Goal: Navigation & Orientation: Find specific page/section

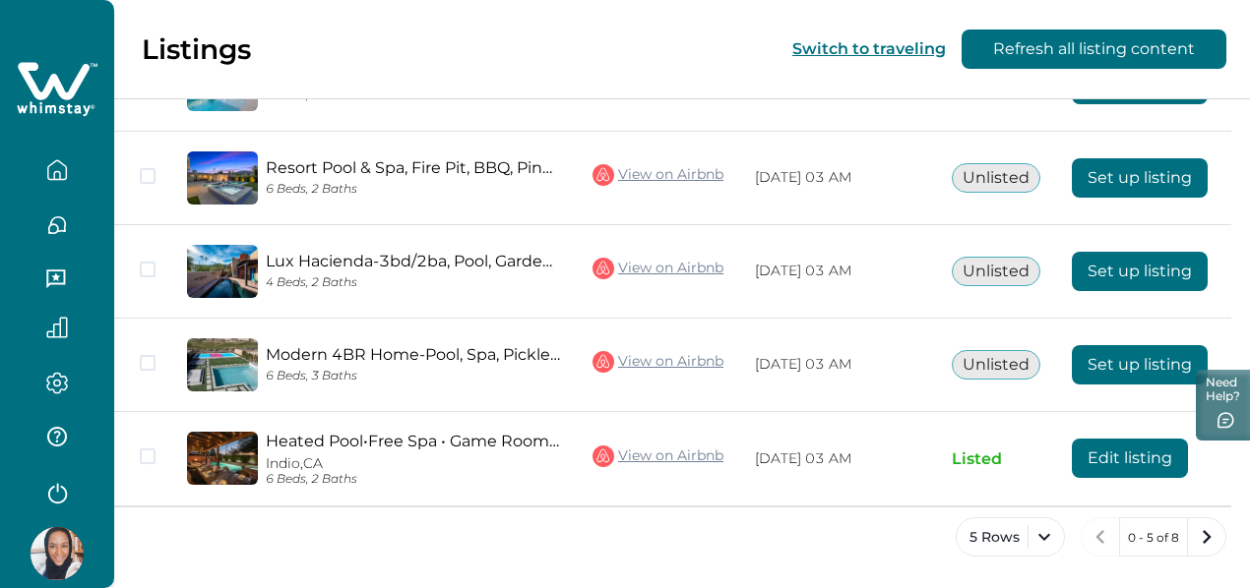
click at [51, 227] on icon "button" at bounding box center [57, 226] width 22 height 22
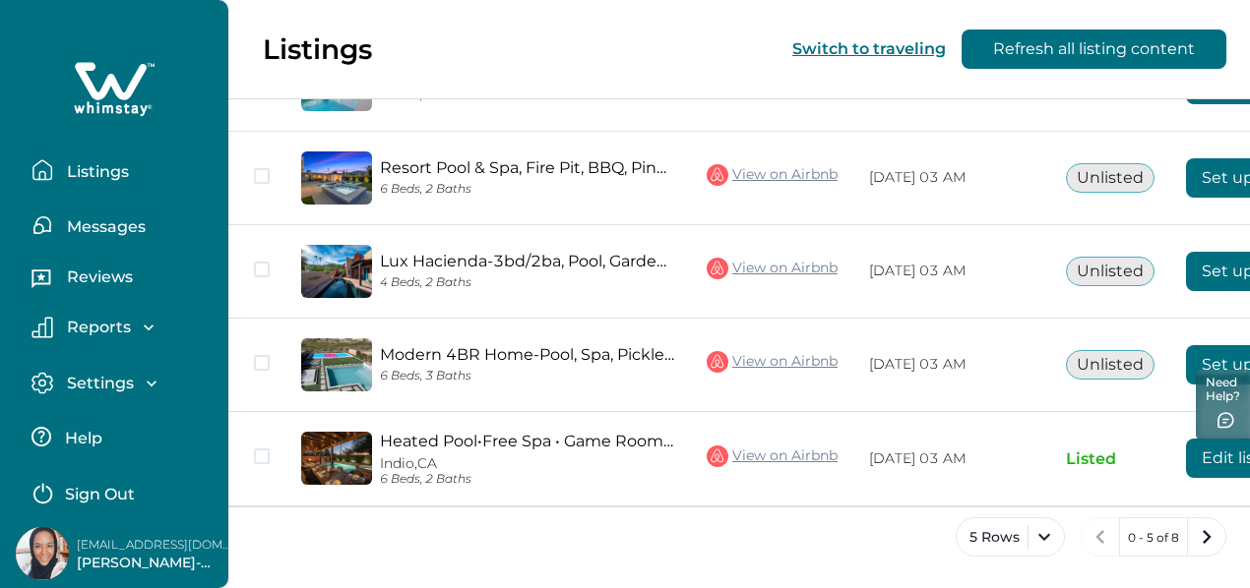
click at [113, 227] on p "Messages" at bounding box center [103, 227] width 85 height 20
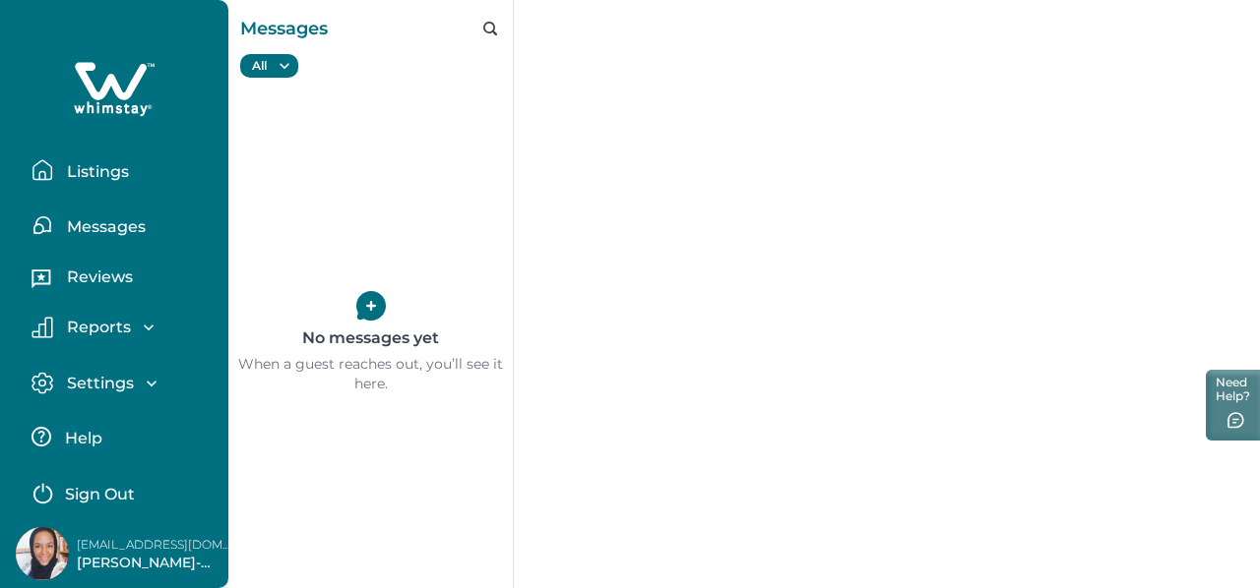
click at [97, 277] on p "Reviews" at bounding box center [97, 278] width 72 height 20
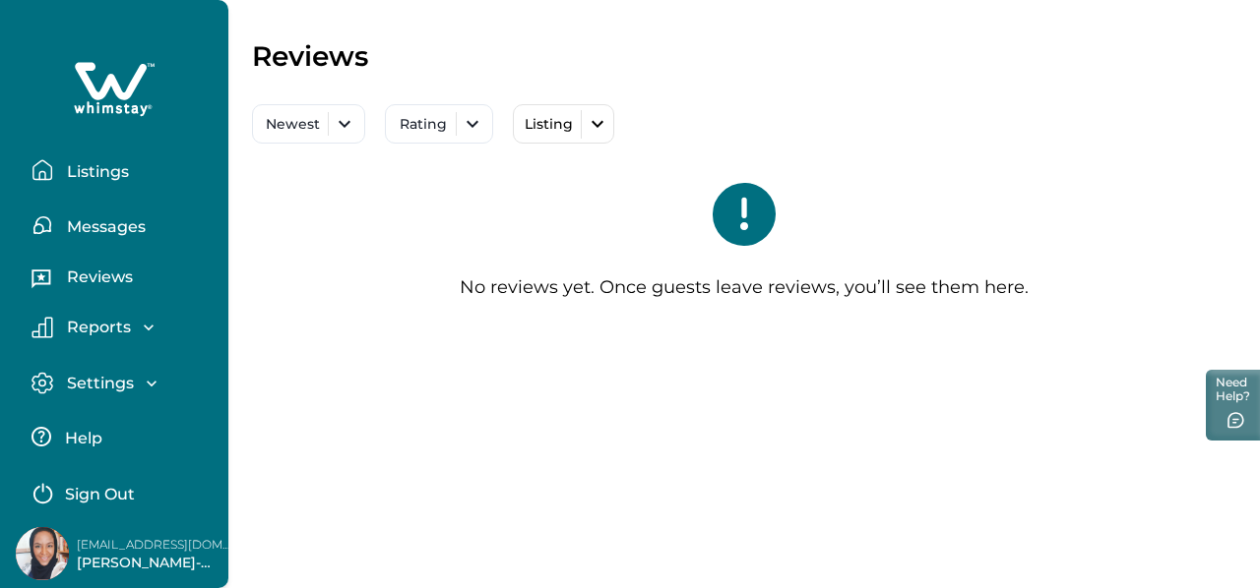
click at [96, 328] on p "Reports" at bounding box center [96, 328] width 70 height 20
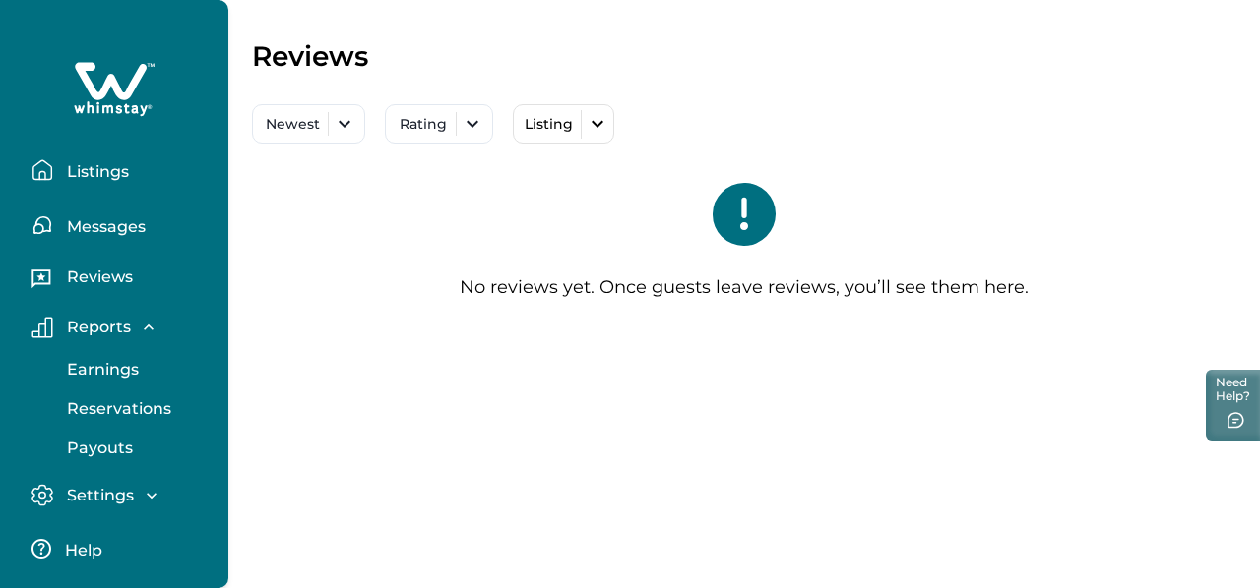
click at [110, 491] on p "Settings" at bounding box center [97, 496] width 73 height 20
click at [93, 168] on p "Listings" at bounding box center [95, 172] width 68 height 20
